Goal: Information Seeking & Learning: Check status

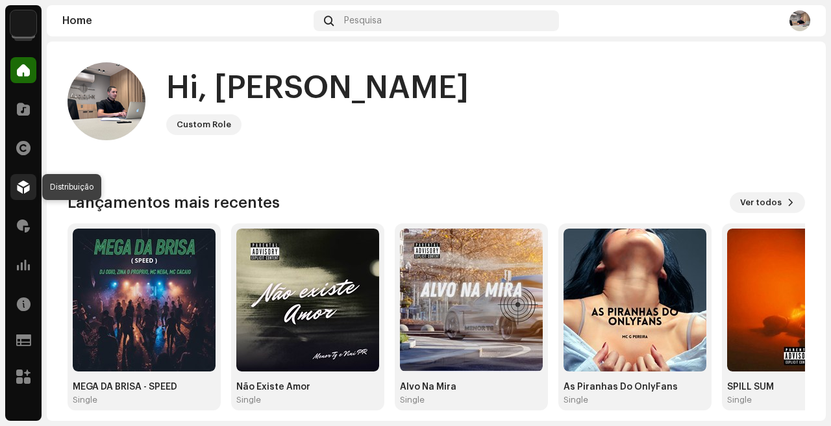
click at [21, 186] on span at bounding box center [23, 187] width 13 height 10
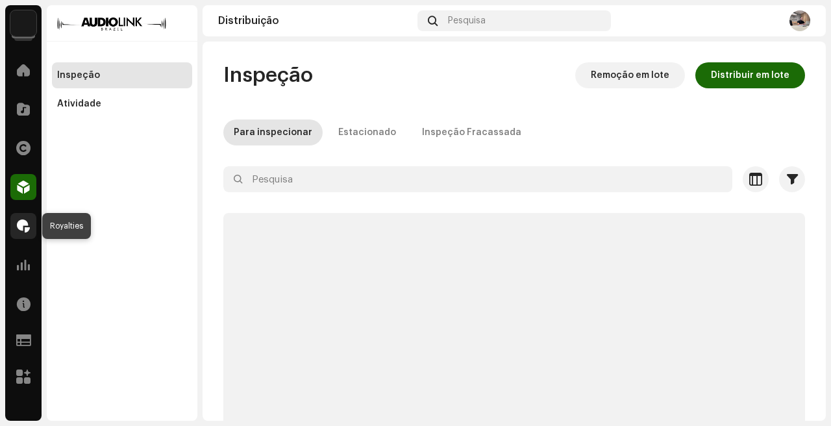
click at [21, 228] on span at bounding box center [23, 226] width 13 height 10
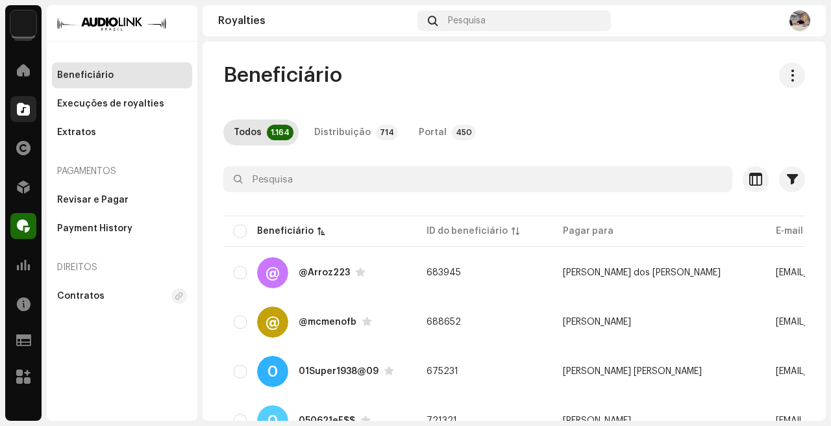
click at [29, 106] on span at bounding box center [23, 109] width 13 height 10
click at [21, 107] on span at bounding box center [23, 109] width 13 height 10
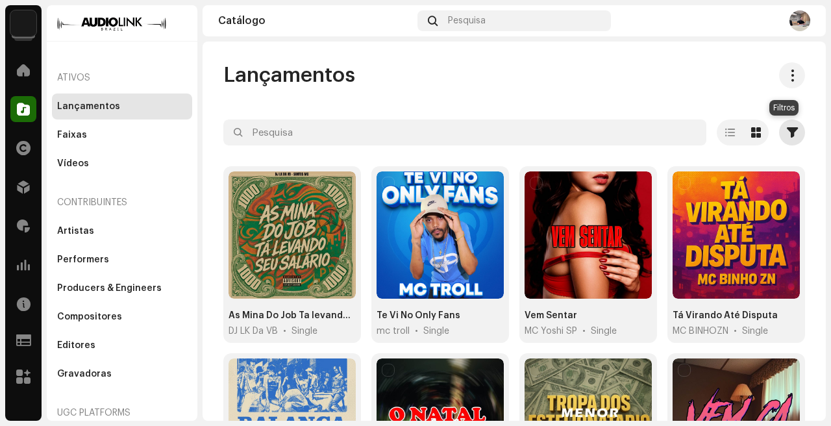
click at [787, 127] on span "button" at bounding box center [792, 132] width 11 height 10
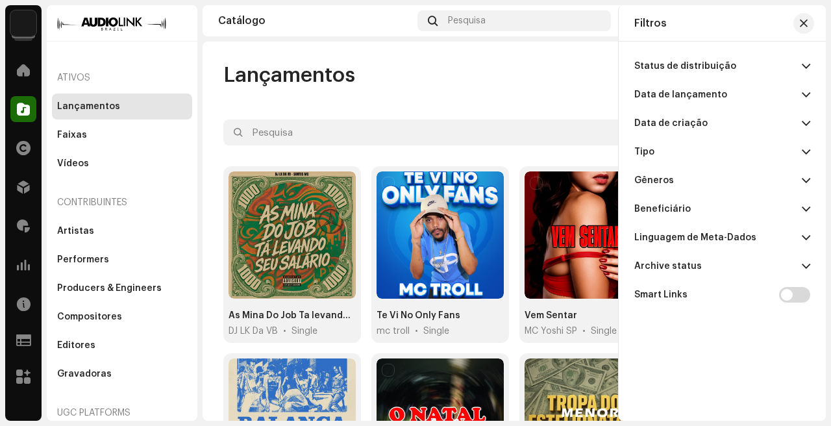
click at [707, 98] on div "Data de lançamento" at bounding box center [680, 95] width 93 height 10
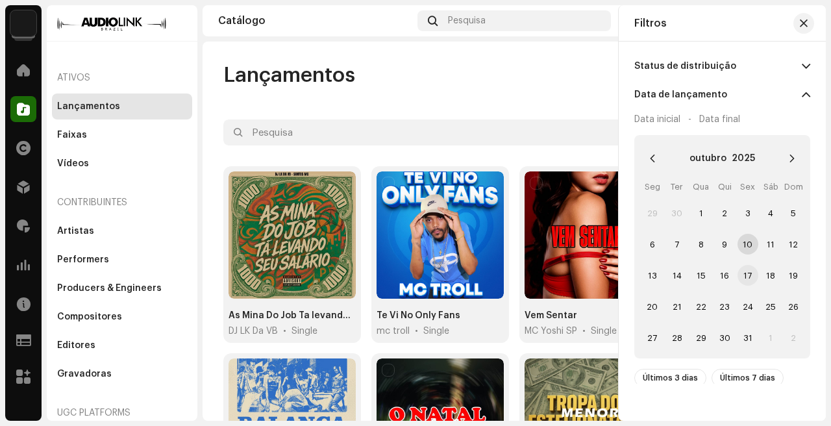
click at [747, 274] on span "17" at bounding box center [747, 275] width 21 height 21
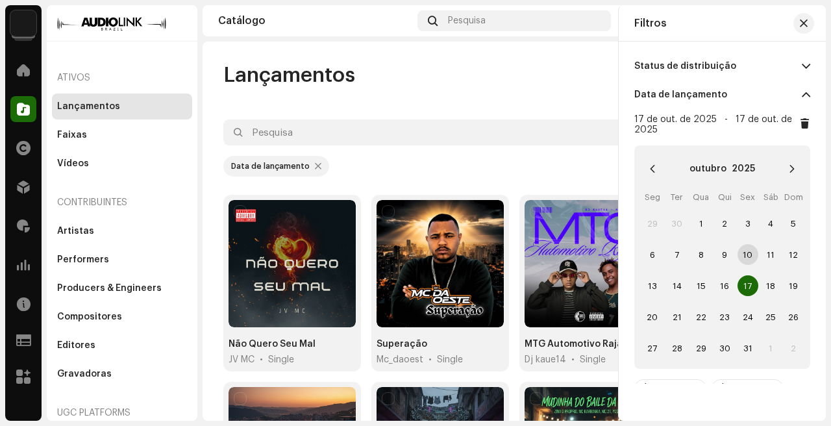
click at [477, 159] on div "Data de lançamento" at bounding box center [513, 166] width 581 height 21
click at [803, 25] on span "button" at bounding box center [804, 23] width 8 height 10
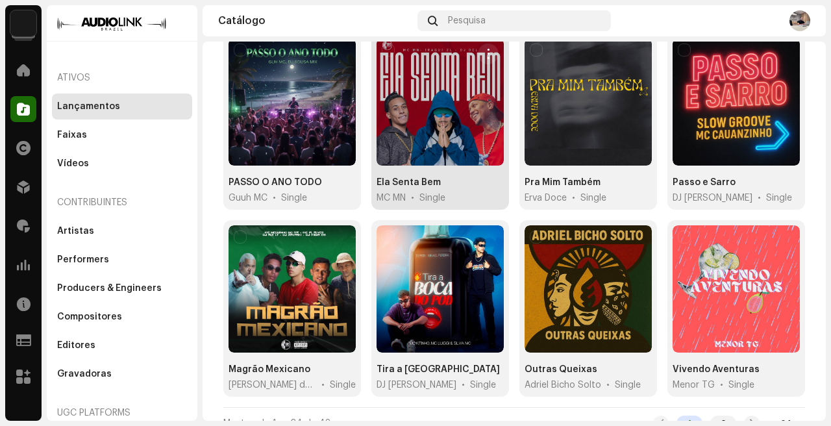
scroll to position [915, 0]
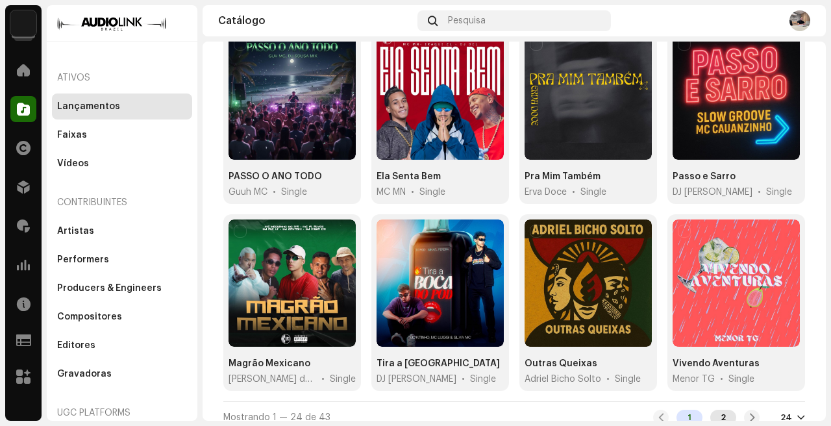
click at [718, 410] on div "2" at bounding box center [723, 418] width 26 height 16
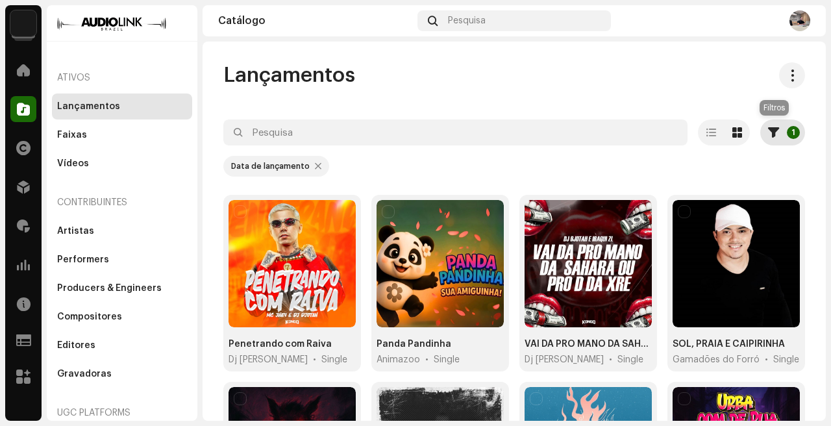
click at [775, 128] on button "1" at bounding box center [782, 132] width 45 height 26
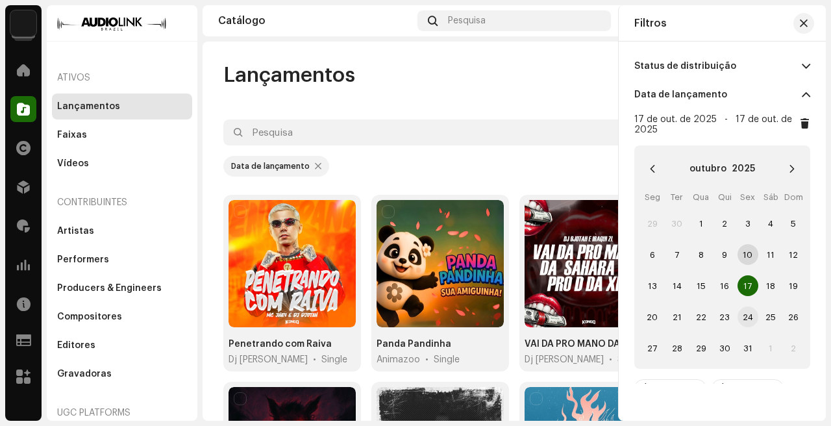
click at [752, 318] on span "24" at bounding box center [747, 316] width 21 height 21
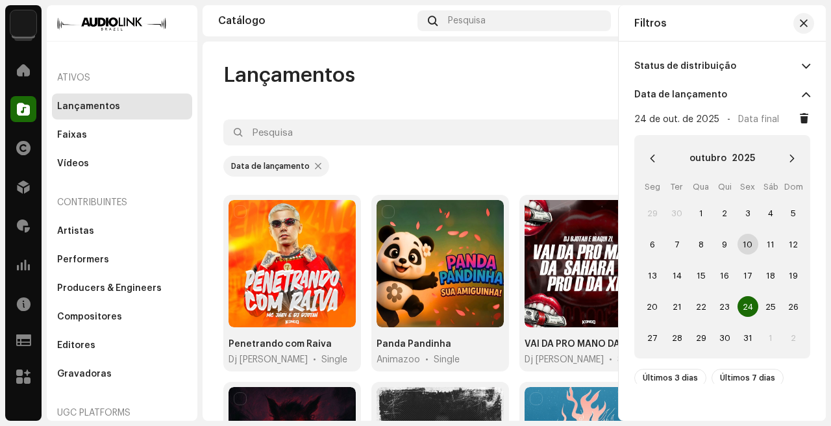
click at [752, 318] on td "24 24" at bounding box center [747, 306] width 23 height 31
click at [752, 309] on span "24" at bounding box center [747, 306] width 21 height 21
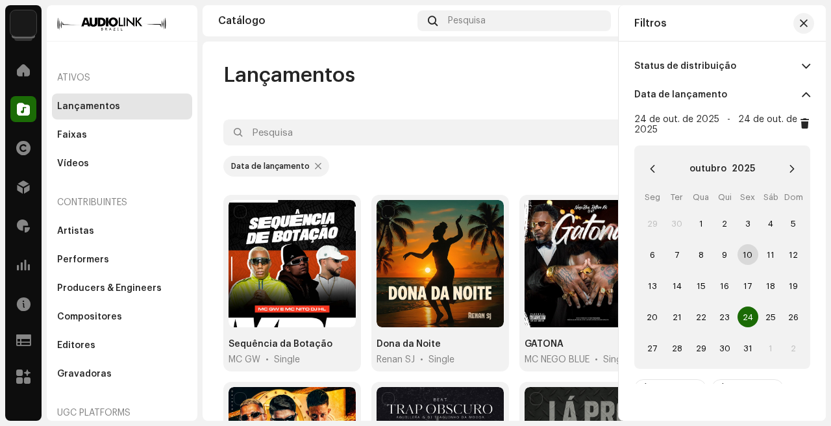
click at [421, 169] on div "Data de lançamento" at bounding box center [513, 166] width 581 height 21
click at [807, 25] on button "button" at bounding box center [803, 23] width 21 height 21
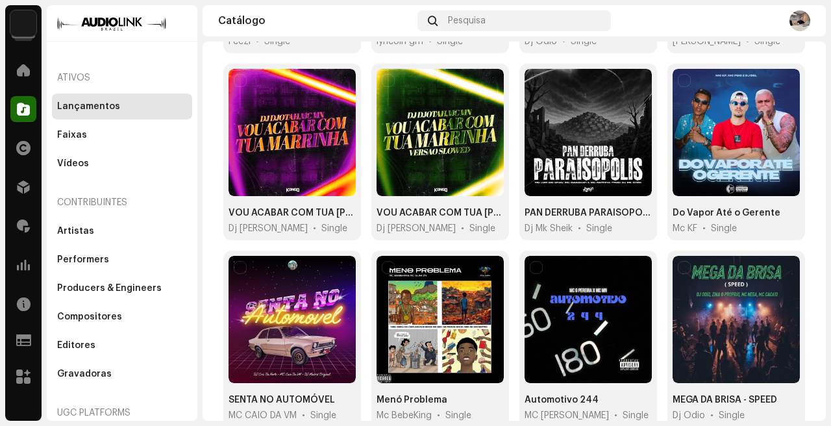
scroll to position [915, 0]
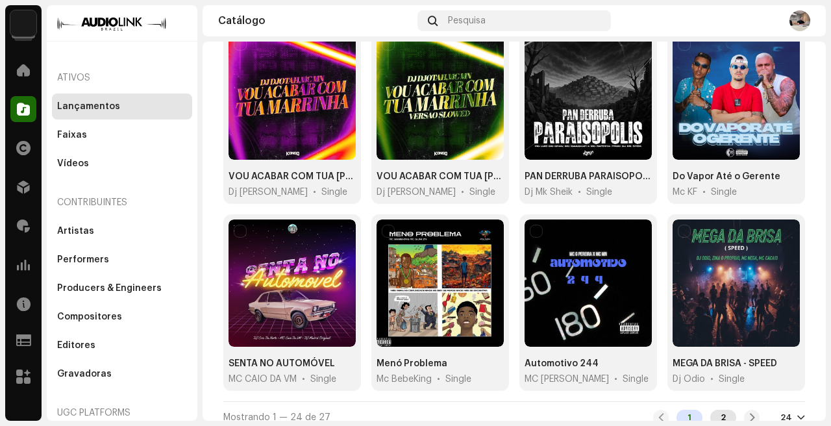
click at [720, 410] on div "2" at bounding box center [723, 418] width 26 height 16
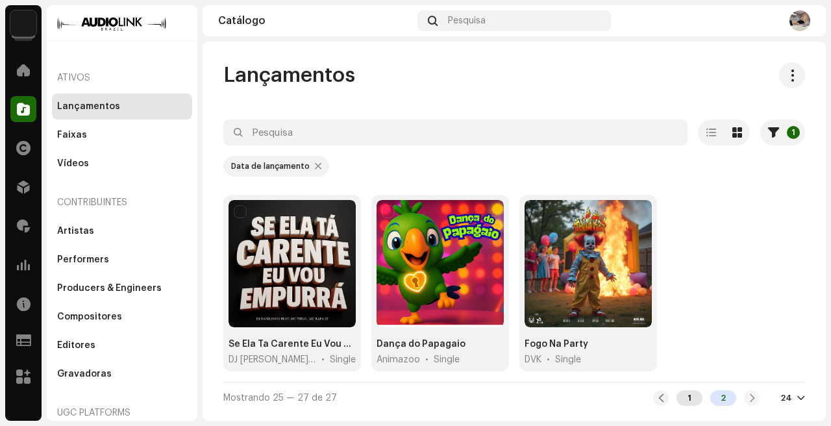
click at [689, 397] on div "1" at bounding box center [689, 398] width 26 height 16
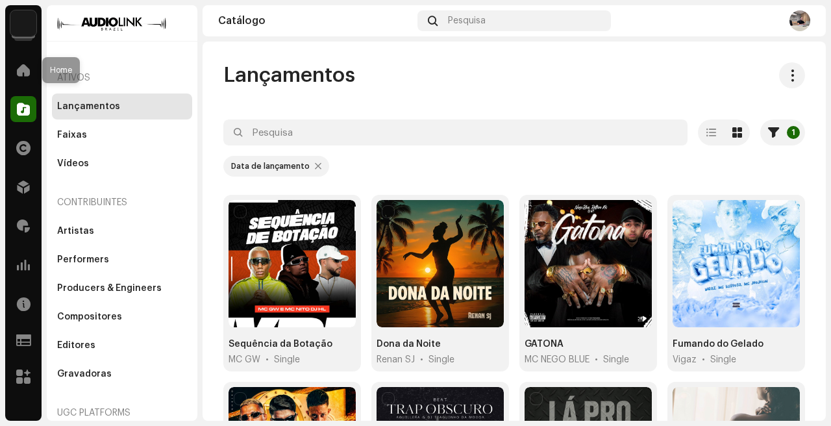
click at [25, 23] on img at bounding box center [23, 23] width 26 height 26
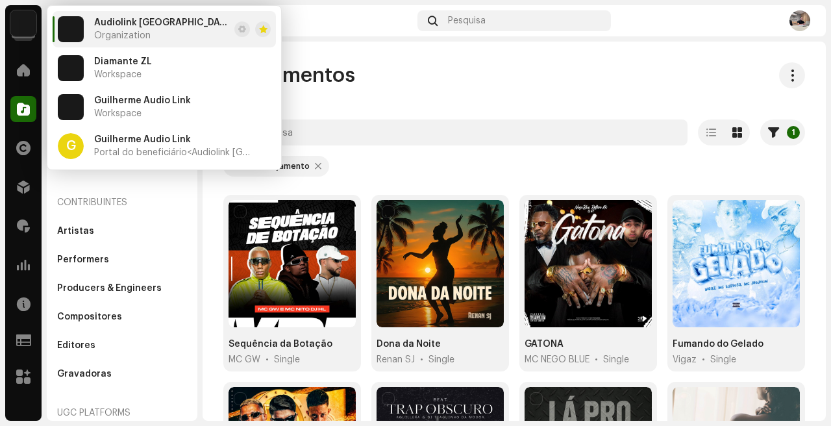
click at [25, 49] on div "Audiolink [GEOGRAPHIC_DATA] Home Catálogo Direitos Distribuição Royalties Análi…" at bounding box center [23, 212] width 36 height 415
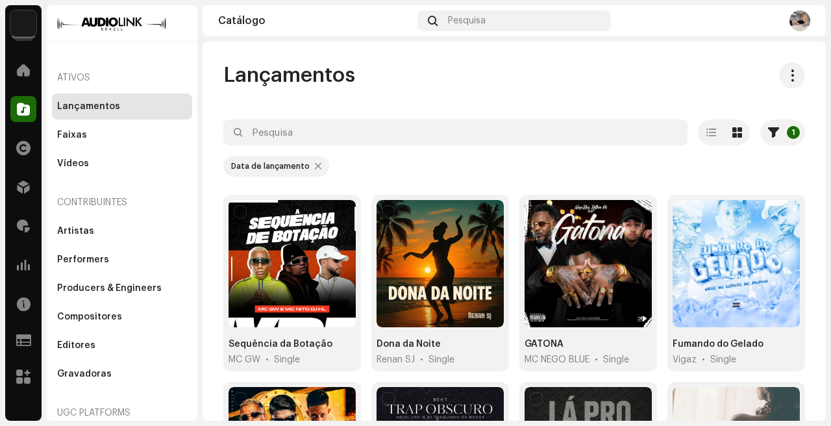
click at [18, 24] on img at bounding box center [23, 23] width 26 height 26
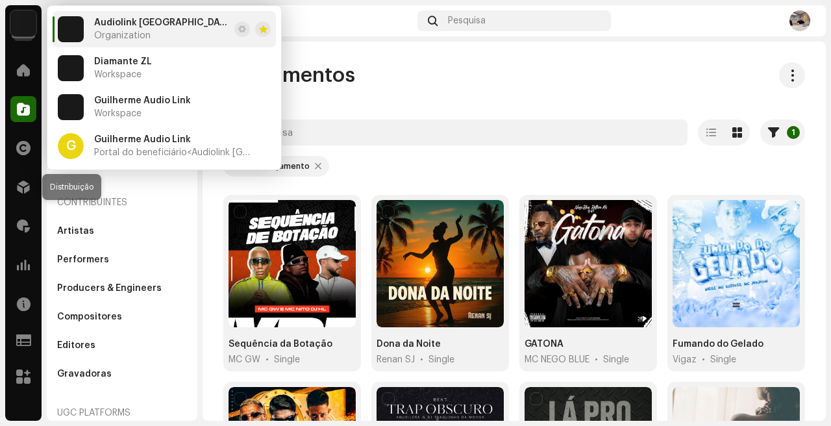
click at [8, 175] on div "Distribuição" at bounding box center [23, 187] width 36 height 36
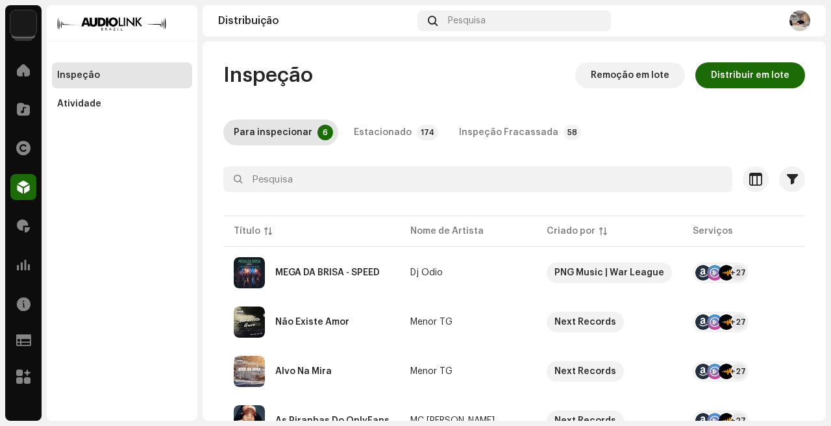
click at [18, 20] on img at bounding box center [23, 23] width 26 height 26
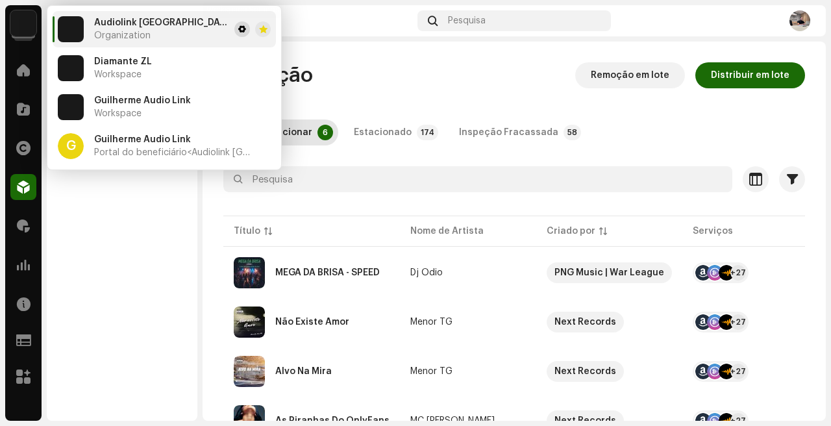
click at [239, 26] on span at bounding box center [242, 29] width 8 height 10
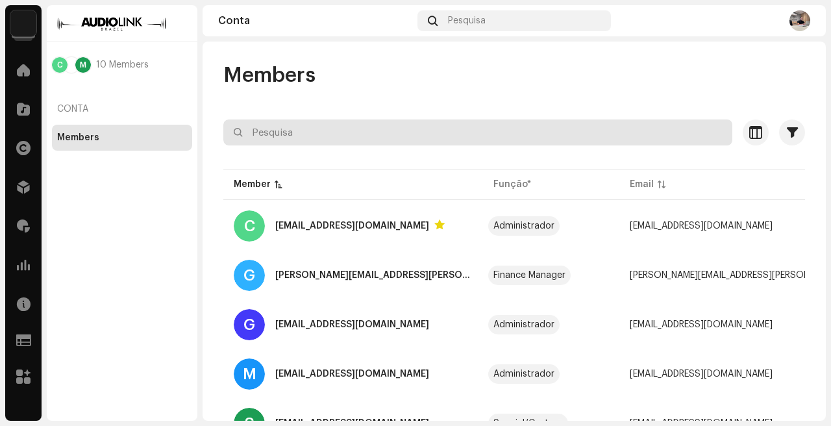
click at [265, 132] on input "text" at bounding box center [477, 132] width 509 height 26
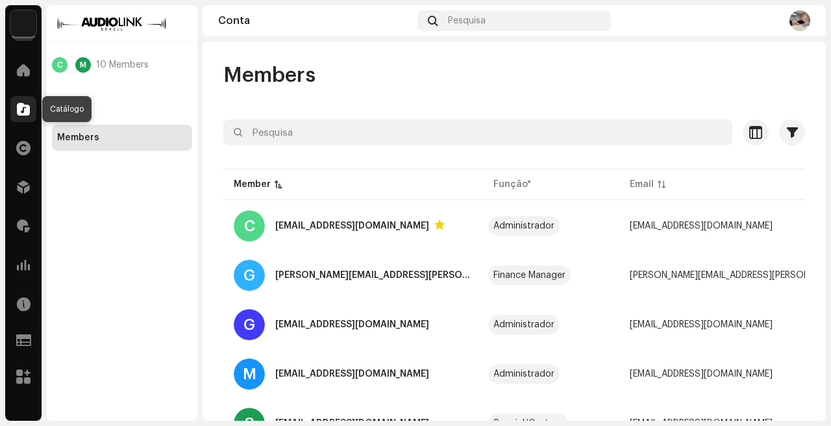
click at [23, 112] on span at bounding box center [23, 109] width 13 height 10
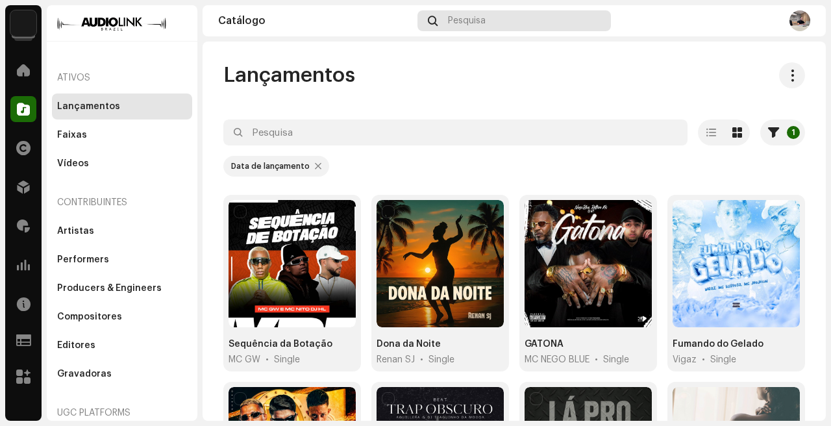
click at [480, 21] on span "Pesquisa" at bounding box center [467, 21] width 38 height 10
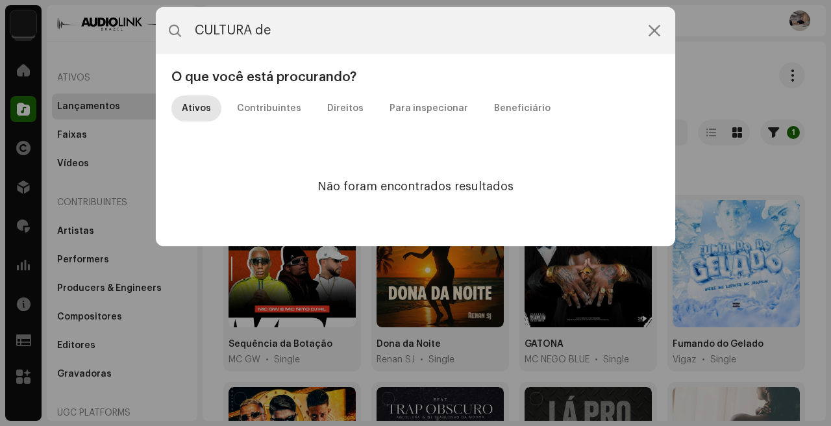
type input "CULTURA de"
click at [657, 33] on icon at bounding box center [654, 30] width 12 height 10
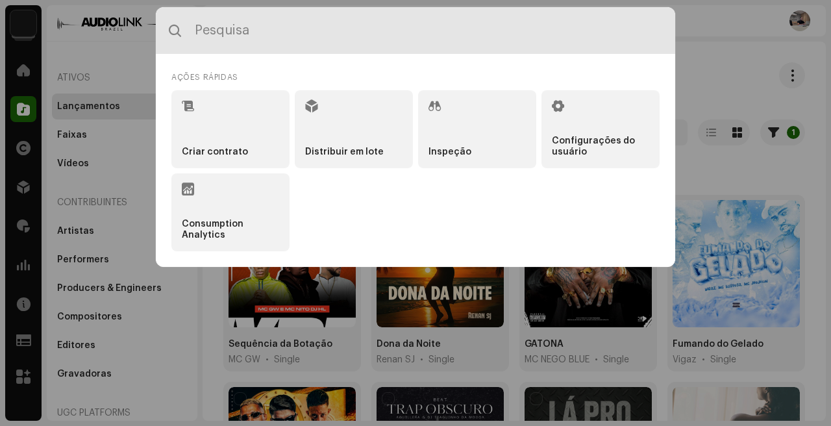
click at [286, 31] on input "text" at bounding box center [415, 30] width 519 height 47
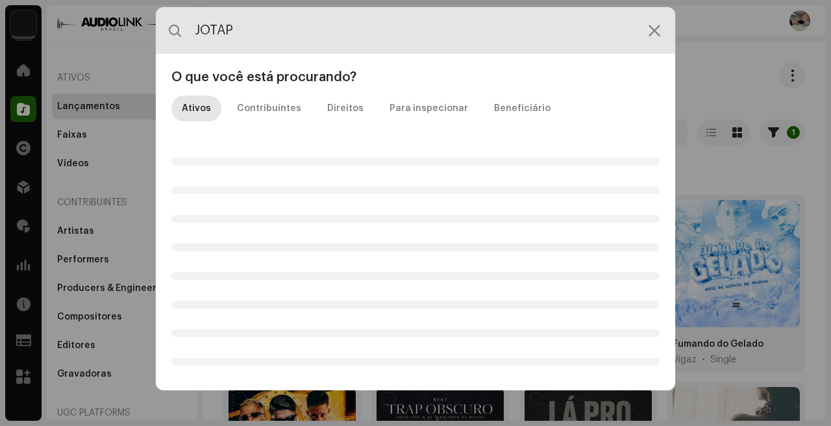
type input "JOTAPE"
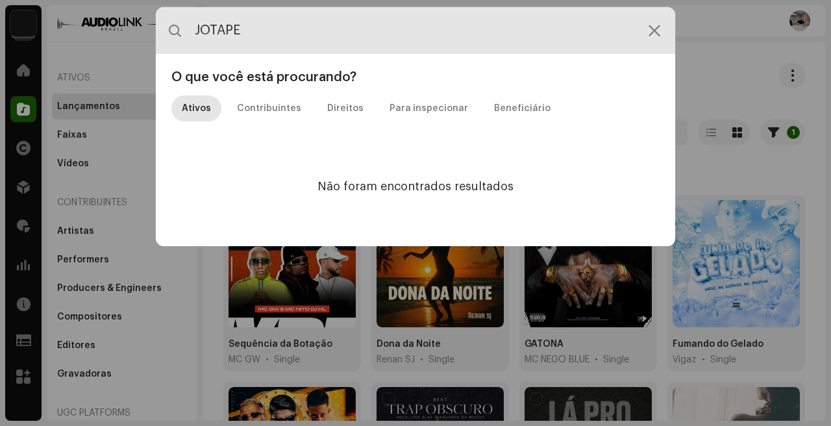
click at [720, 38] on div "JOTAPE O que você está procurando? Ativos Contribuintes Direitos Para inspecion…" at bounding box center [415, 213] width 831 height 426
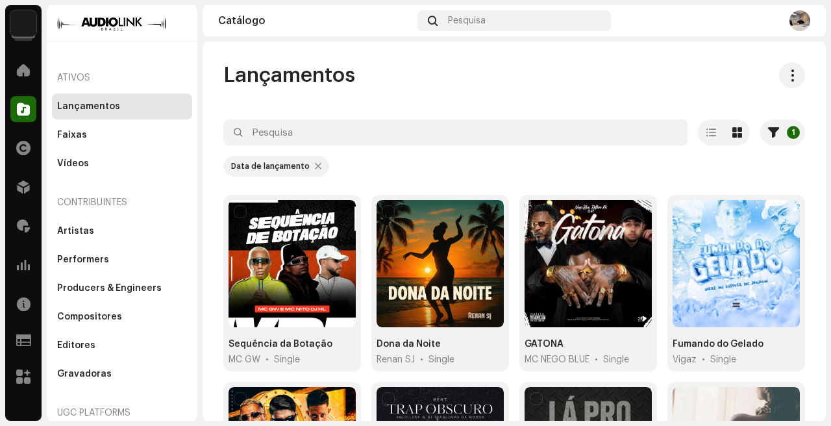
click at [24, 212] on div "Royalties" at bounding box center [23, 226] width 36 height 36
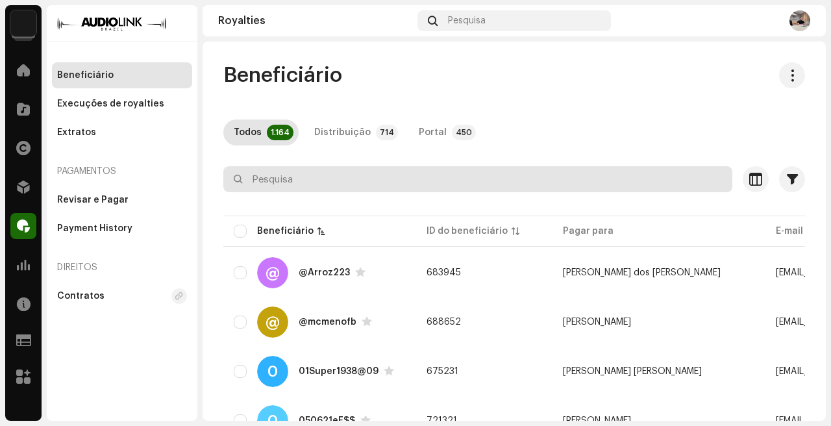
click at [378, 178] on input "text" at bounding box center [477, 179] width 509 height 26
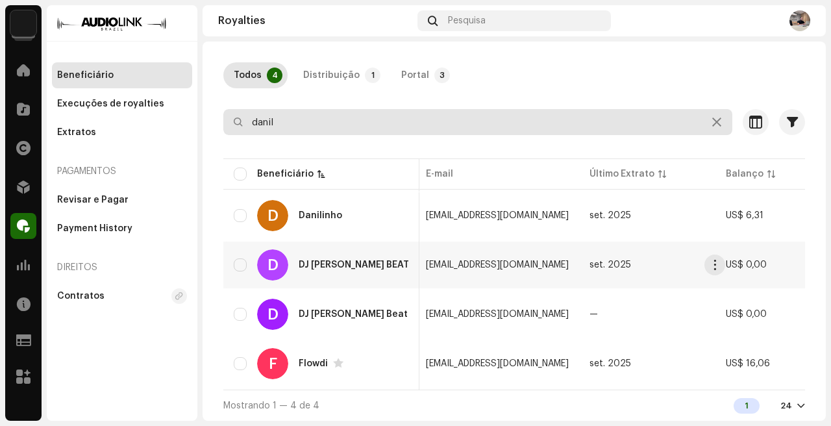
scroll to position [60, 0]
type input "danil"
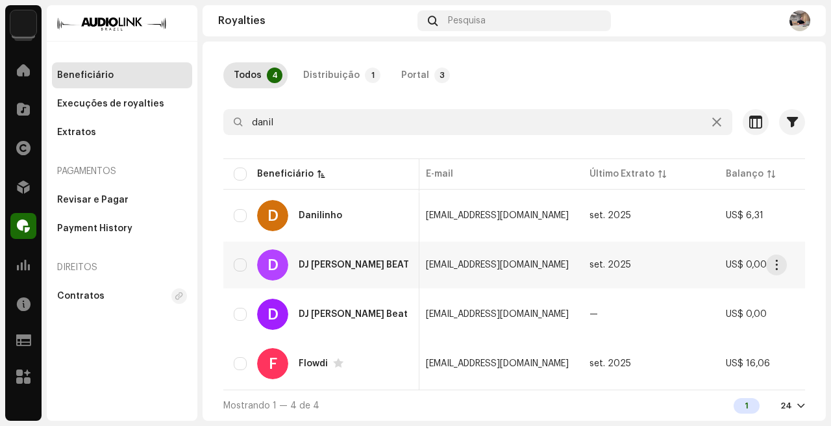
click at [613, 280] on td "set. 2025" at bounding box center [647, 264] width 136 height 47
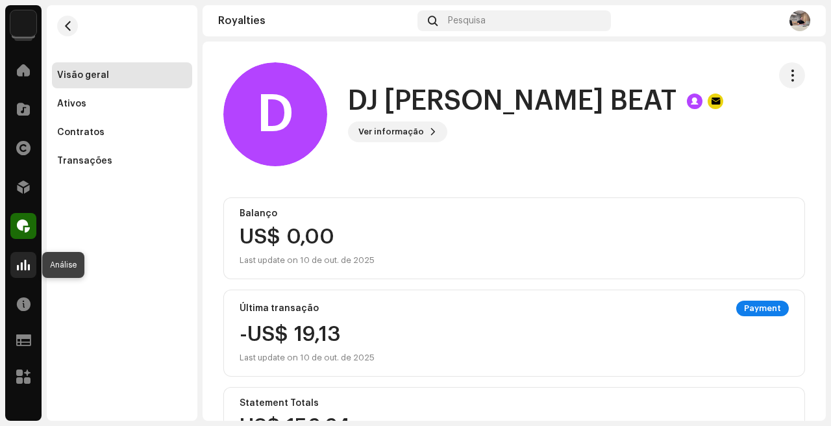
click at [24, 263] on span at bounding box center [23, 265] width 13 height 10
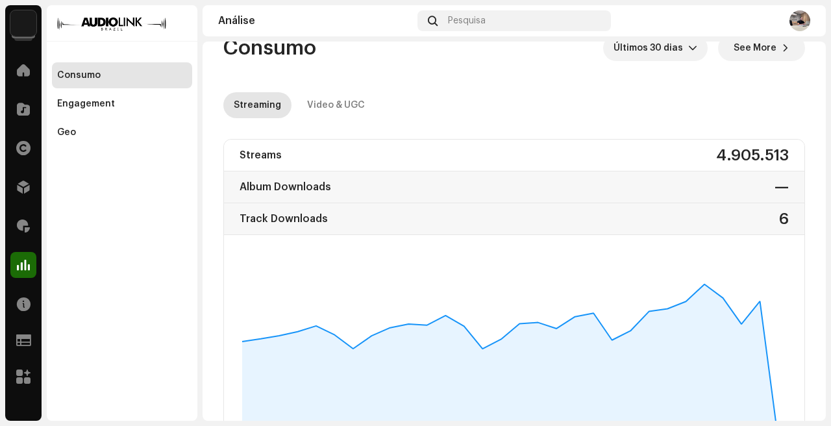
scroll to position [29, 0]
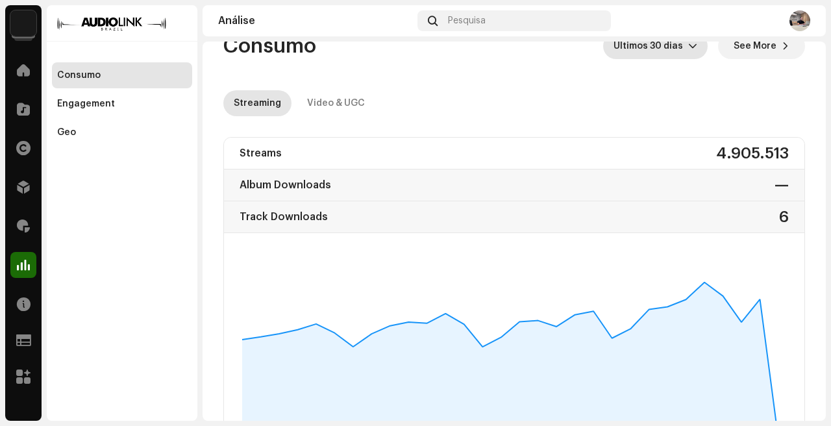
click at [654, 42] on span "Últimos 30 dias" at bounding box center [650, 46] width 75 height 26
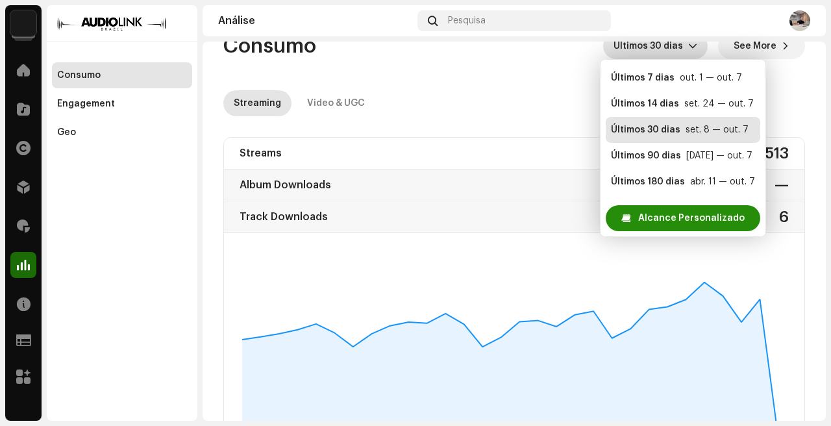
click at [657, 217] on span "Alcance Personalizado" at bounding box center [691, 218] width 106 height 26
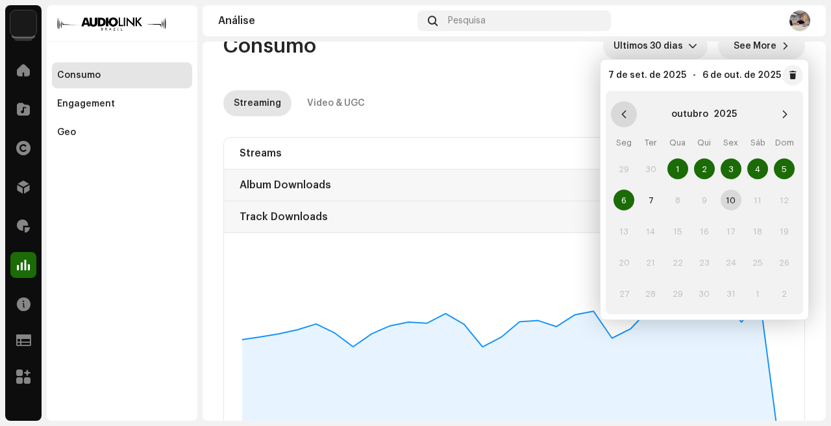
click at [621, 111] on icon "Previous Month" at bounding box center [623, 114] width 9 height 9
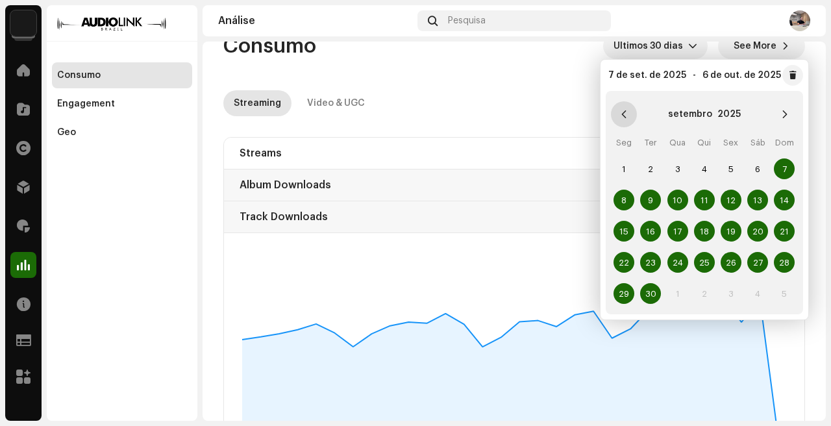
click at [621, 111] on icon "Previous Month" at bounding box center [623, 114] width 9 height 9
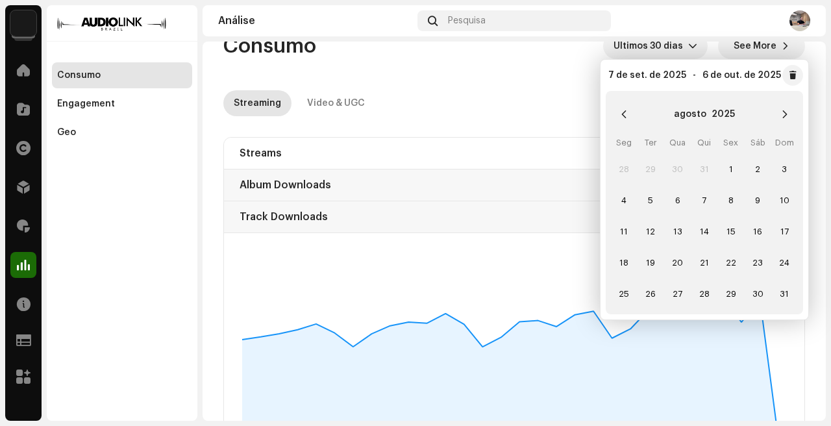
click at [621, 111] on icon "Previous Month" at bounding box center [623, 114] width 9 height 9
click at [646, 168] on span "1" at bounding box center [650, 168] width 21 height 21
click at [703, 300] on span "31" at bounding box center [704, 293] width 21 height 21
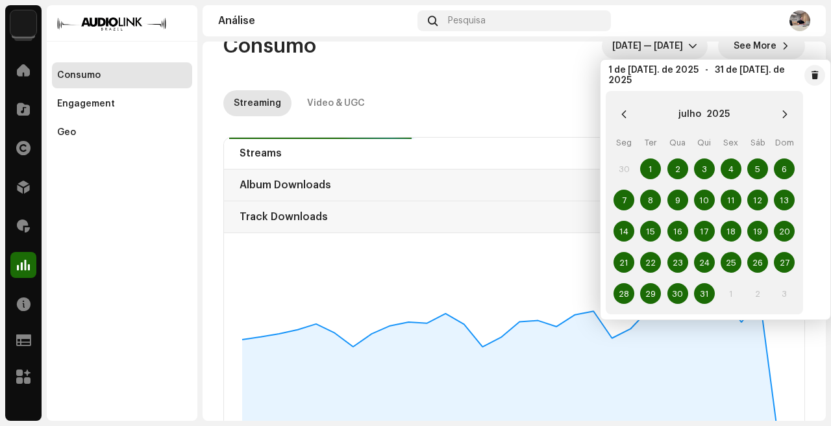
click at [489, 79] on re-o-consumption-dashboard-header "Consumo [DATE] — [DATE] See More Streaming Video & UGC" at bounding box center [513, 69] width 581 height 114
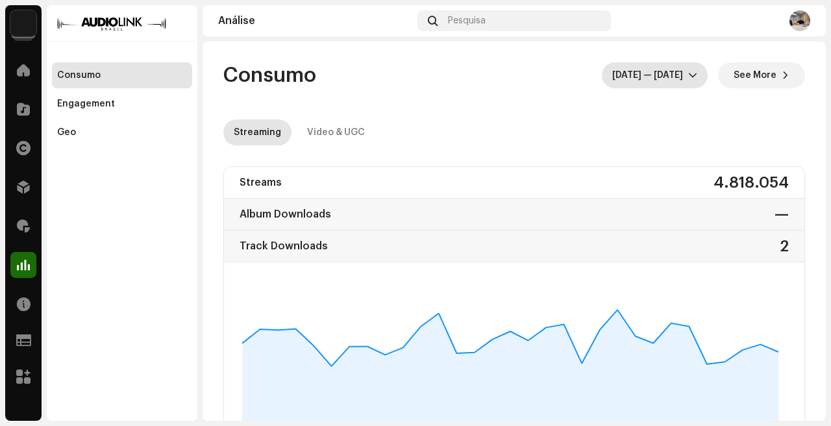
scroll to position [1, 0]
click at [642, 85] on span "[DATE] — [DATE]" at bounding box center [650, 75] width 76 height 26
